Goal: Ask a question

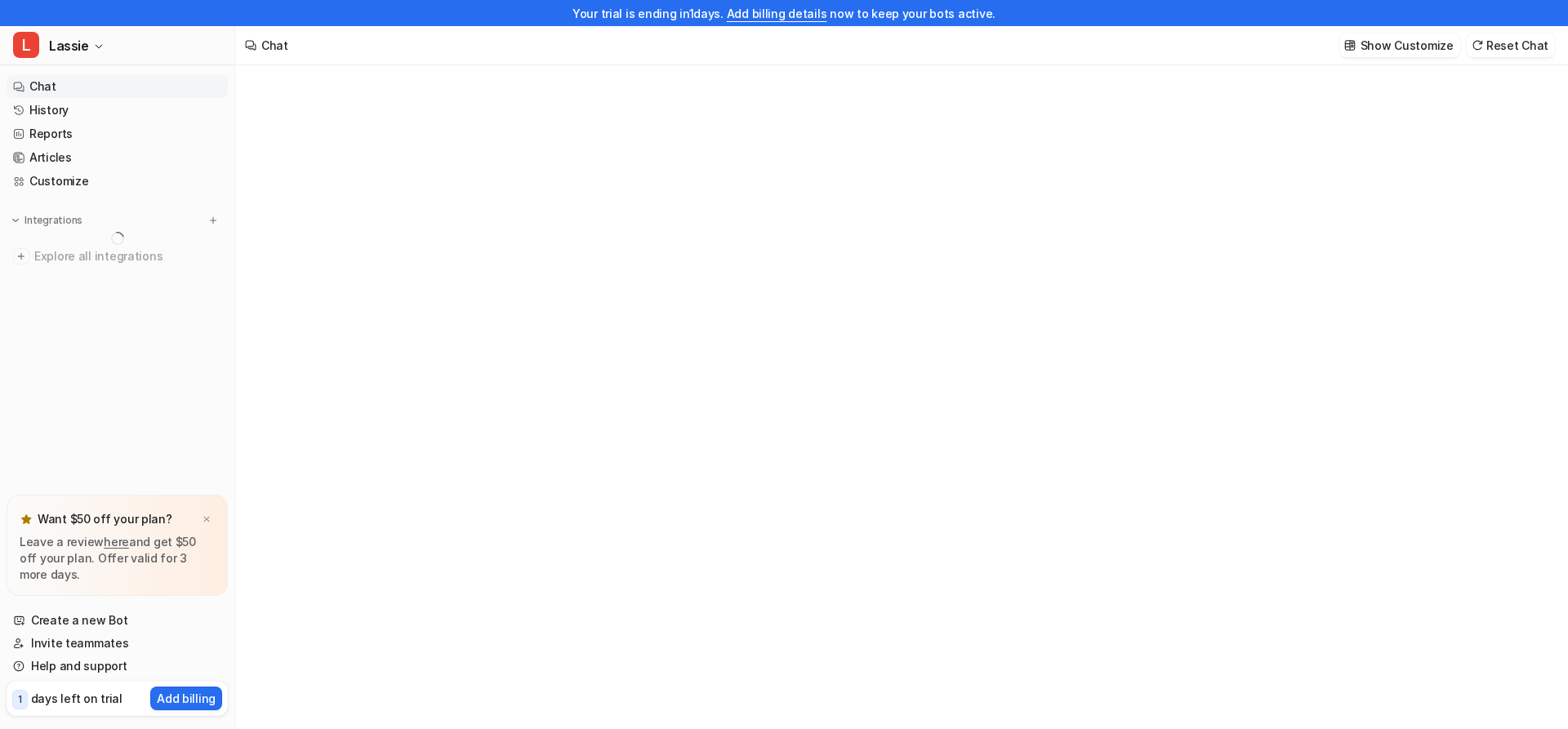
type textarea "**********"
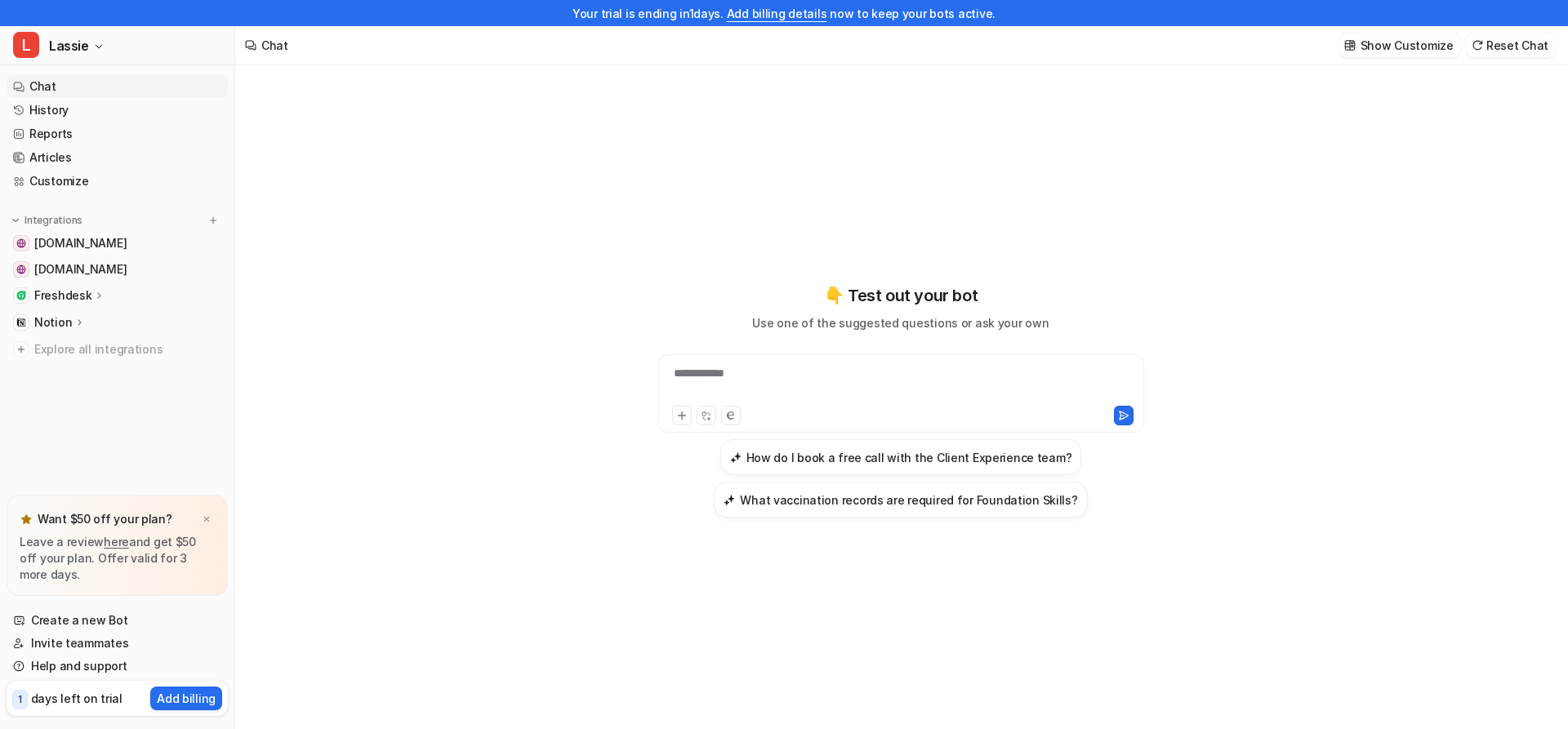
click at [350, 242] on div "**********" at bounding box center [901, 410] width 1331 height 690
